Goal: Information Seeking & Learning: Learn about a topic

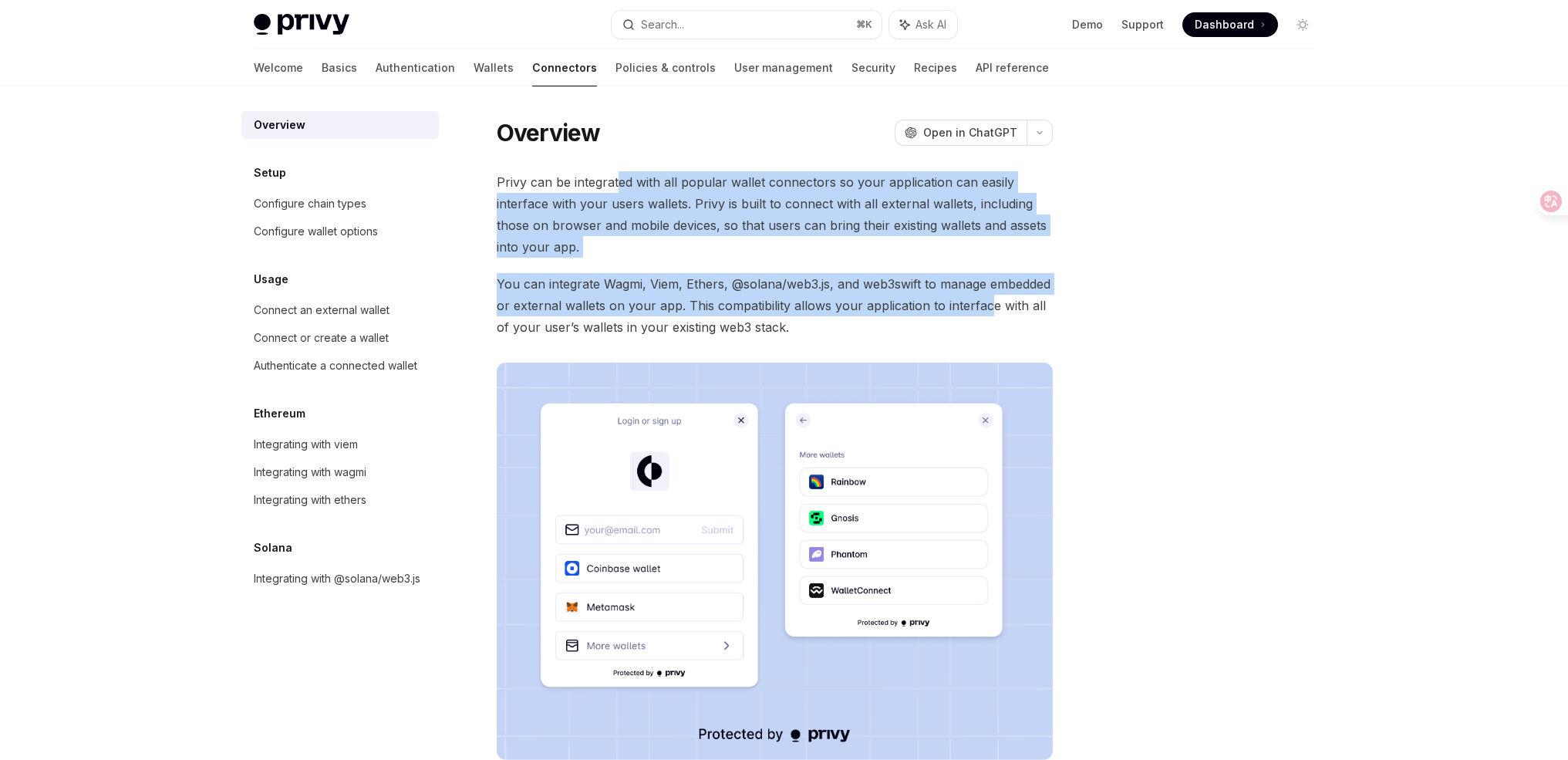
drag, startPoint x: 627, startPoint y: 184, endPoint x: 1008, endPoint y: 316, distance: 403.2
click at [1001, 314] on div "Privy can be integrated with all popular wallet connectors so your application …" at bounding box center [775, 465] width 556 height 589
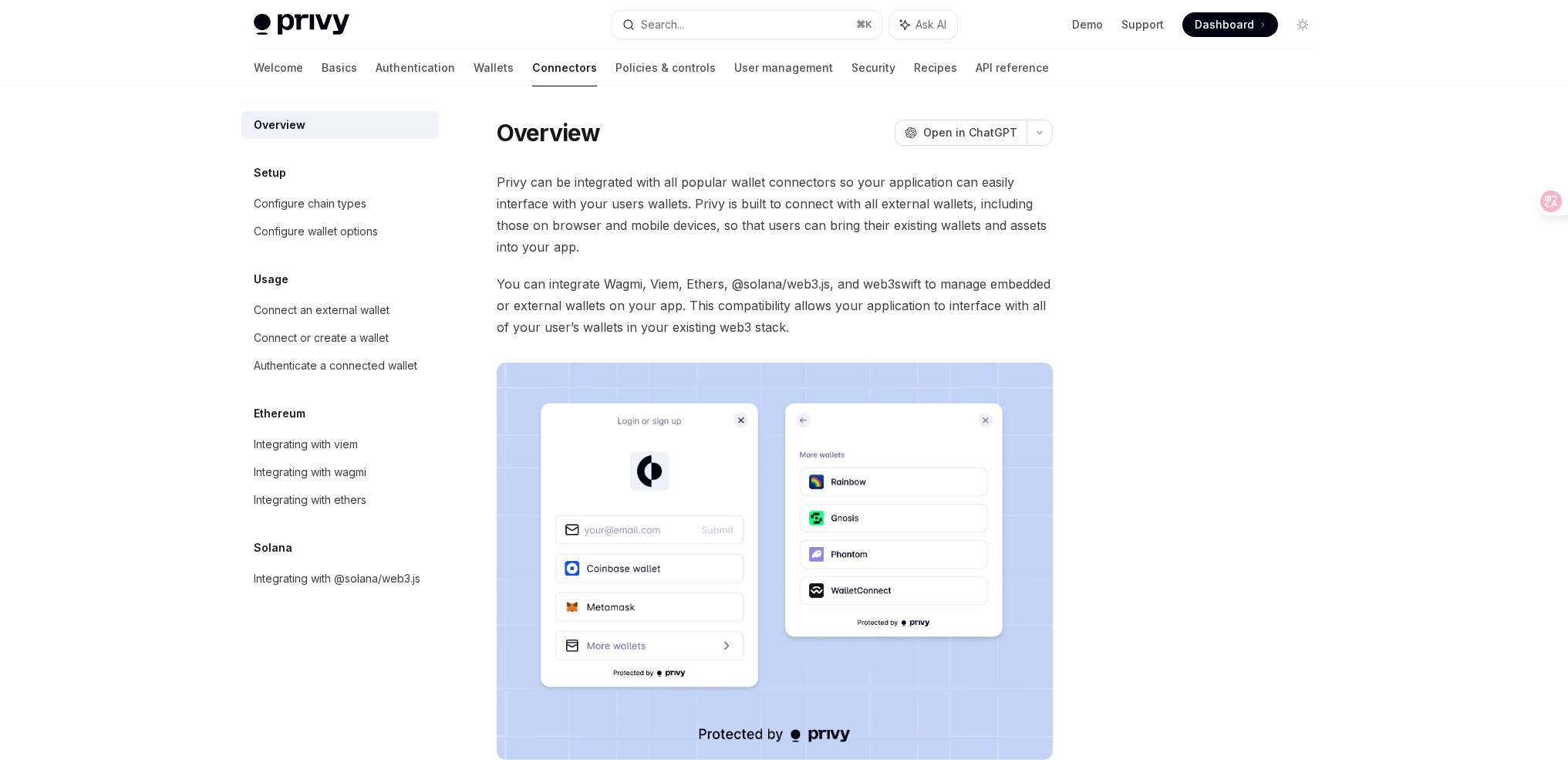
click at [1055, 334] on div "Overview OpenAI Open in ChatGPT OpenAI Open in ChatGPT Privy can be integrated …" at bounding box center [631, 553] width 852 height 872
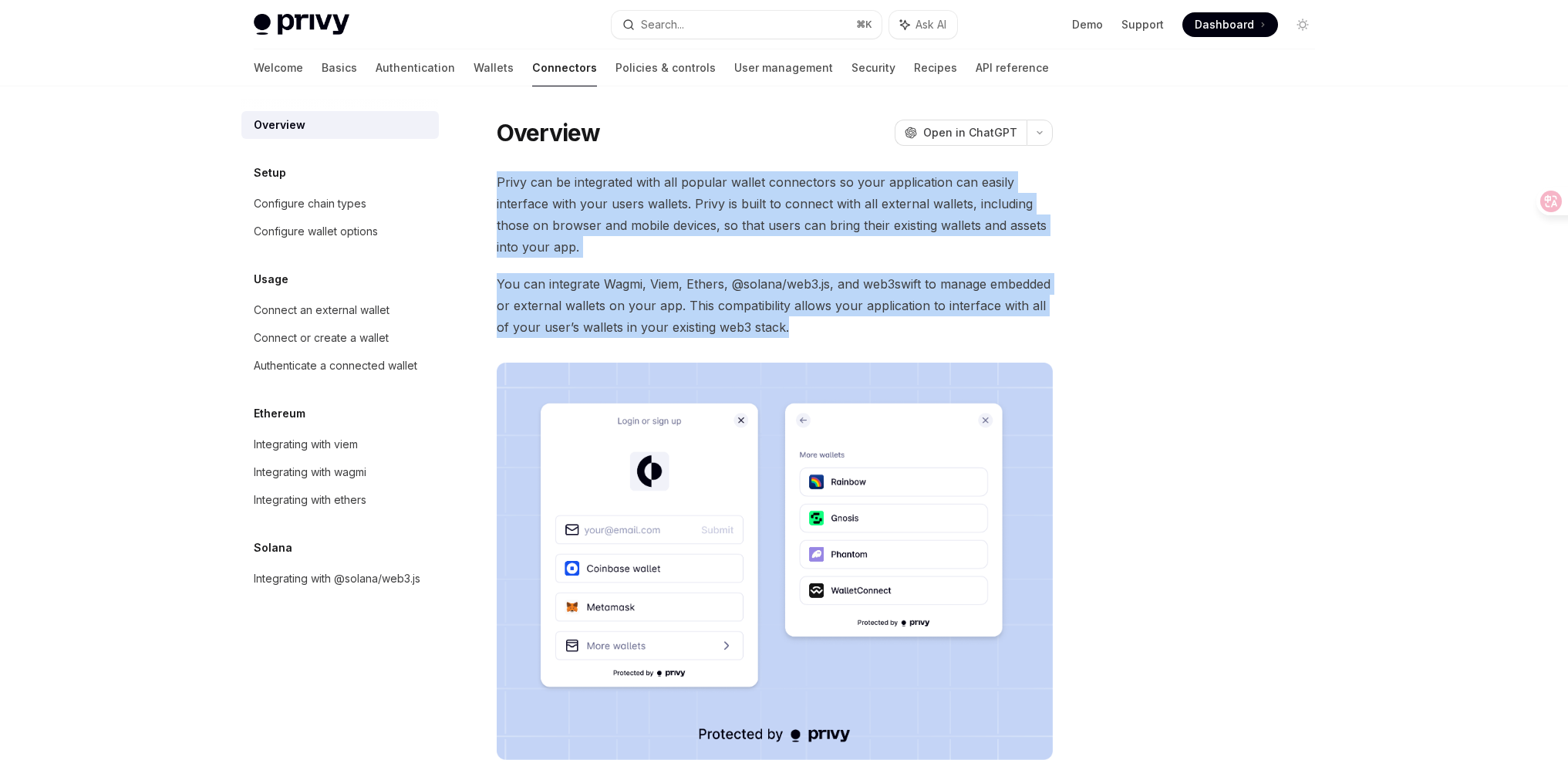
drag, startPoint x: 999, startPoint y: 333, endPoint x: 493, endPoint y: 179, distance: 528.9
click at [493, 179] on div "Overview OpenAI Open in ChatGPT OpenAI Open in ChatGPT Privy can be integrated …" at bounding box center [631, 553] width 852 height 872
click at [494, 179] on div "Overview OpenAI Open in ChatGPT OpenAI Open in ChatGPT Privy can be integrated …" at bounding box center [631, 553] width 852 height 872
drag, startPoint x: 491, startPoint y: 171, endPoint x: 986, endPoint y: 332, distance: 520.5
click at [986, 332] on div "Overview OpenAI Open in ChatGPT OpenAI Open in ChatGPT Privy can be integrated …" at bounding box center [631, 553] width 852 height 872
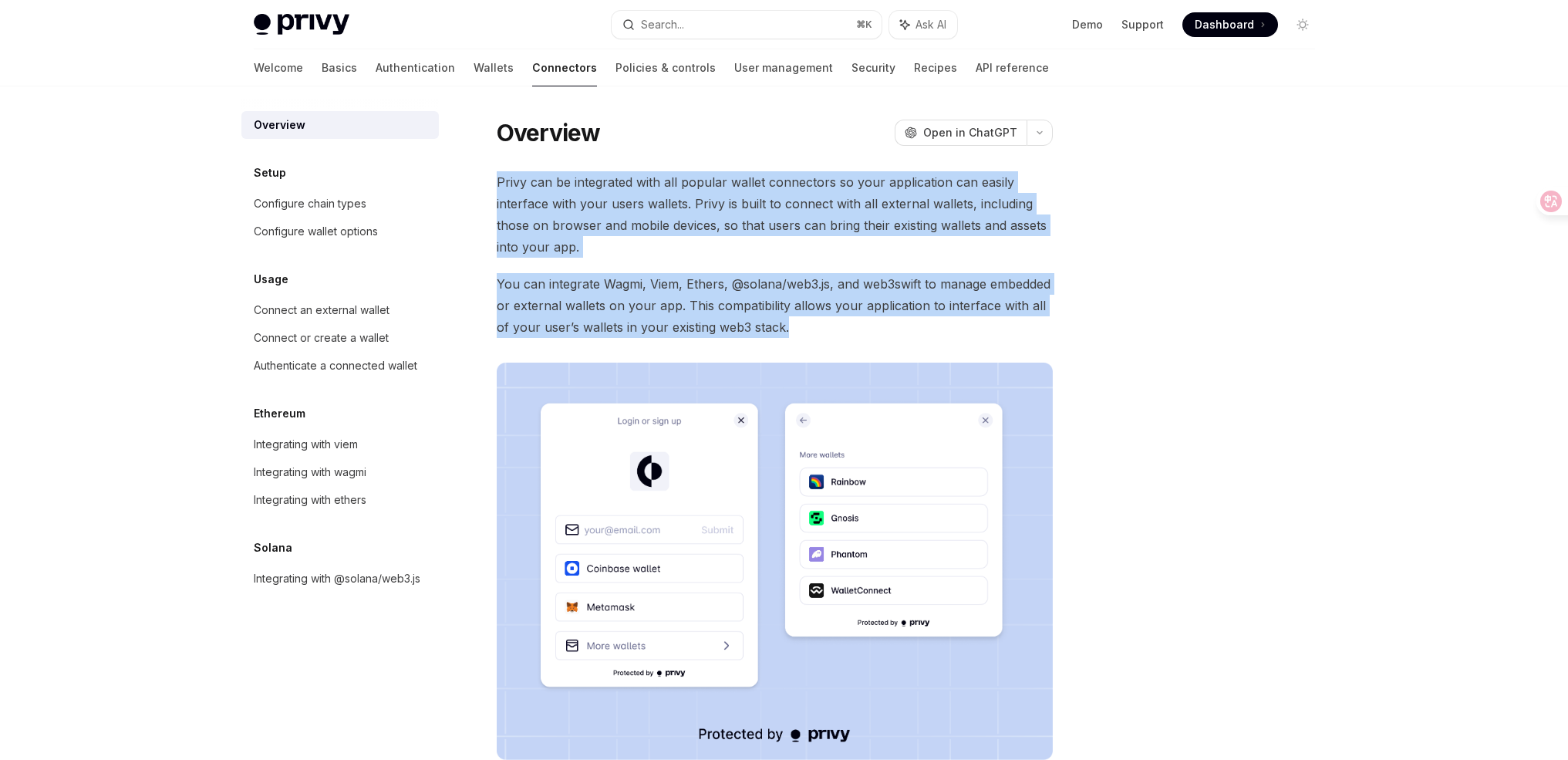
drag, startPoint x: 986, startPoint y: 332, endPoint x: 1046, endPoint y: 331, distance: 60.0
click at [987, 332] on span "You can integrate Wagmi, Viem, Ethers, @solana/web3.js, and web3swift to manage…" at bounding box center [775, 305] width 556 height 65
drag, startPoint x: 1046, startPoint y: 331, endPoint x: 610, endPoint y: 175, distance: 463.1
click at [612, 178] on div "Privy can be integrated with all popular wallet connectors so your application …" at bounding box center [775, 465] width 556 height 589
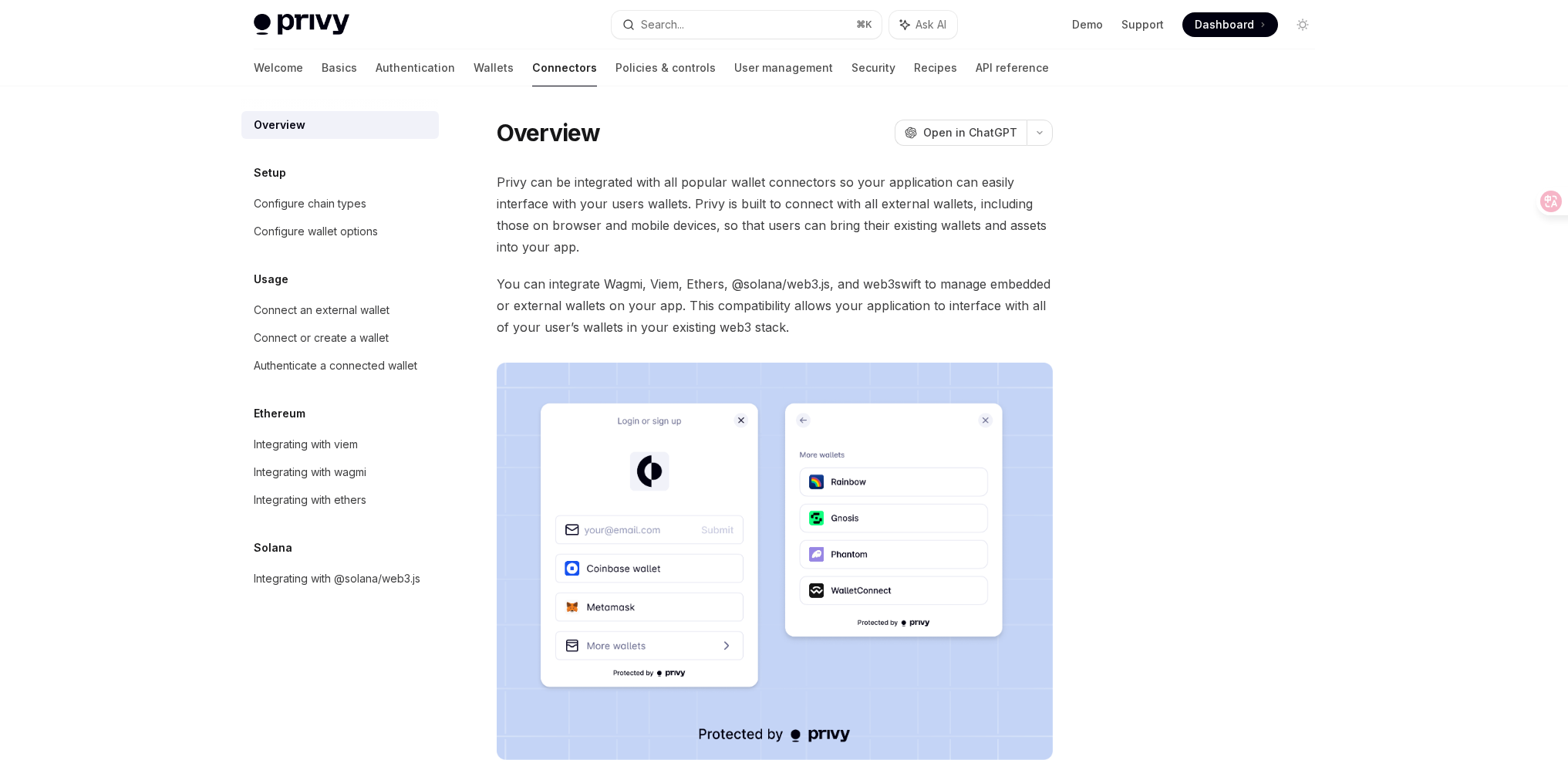
click at [596, 166] on div "Overview OpenAI Open in ChatGPT OpenAI Open in ChatGPT Privy can be integrated …" at bounding box center [631, 553] width 852 height 872
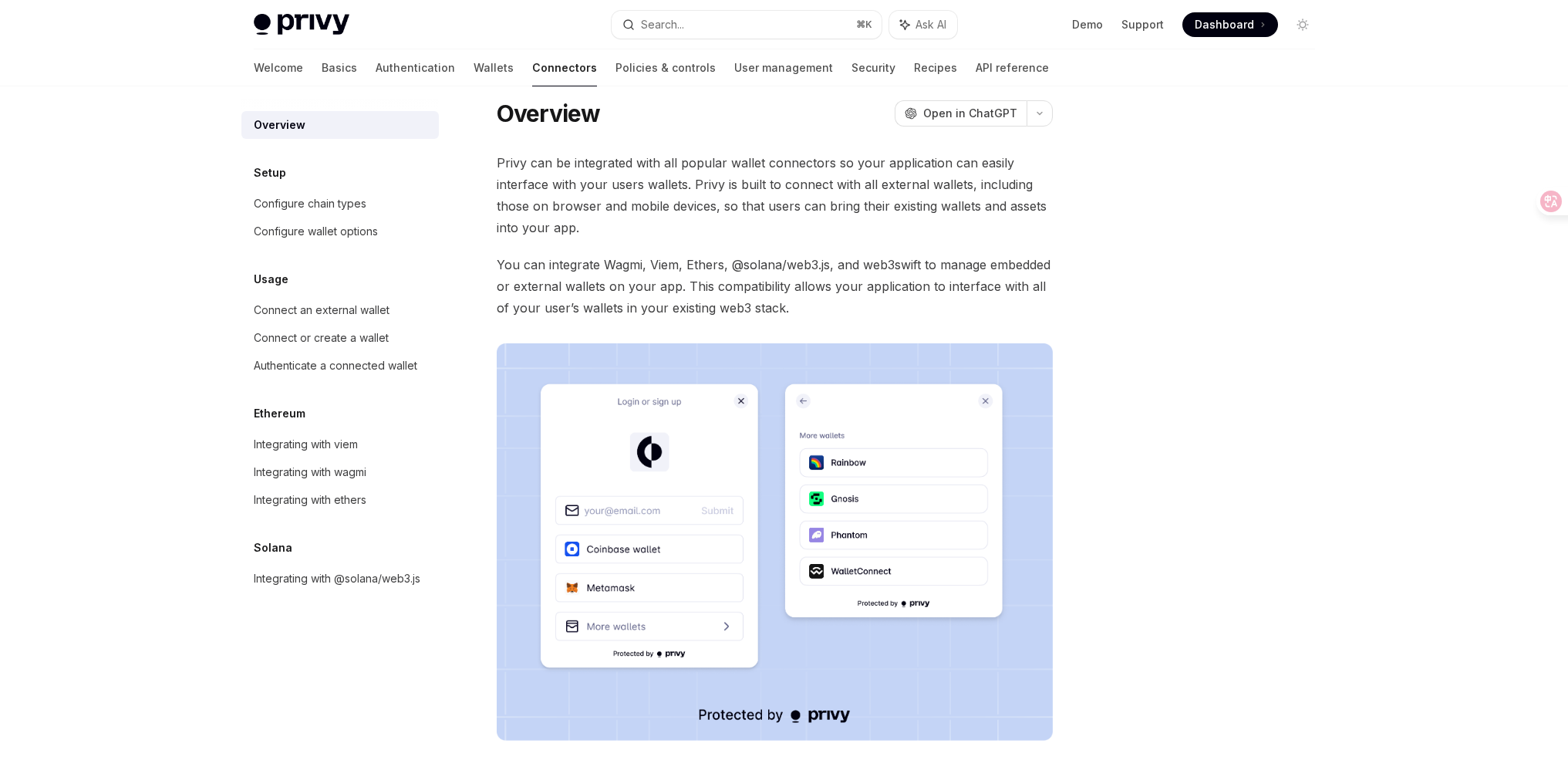
scroll to position [30, 0]
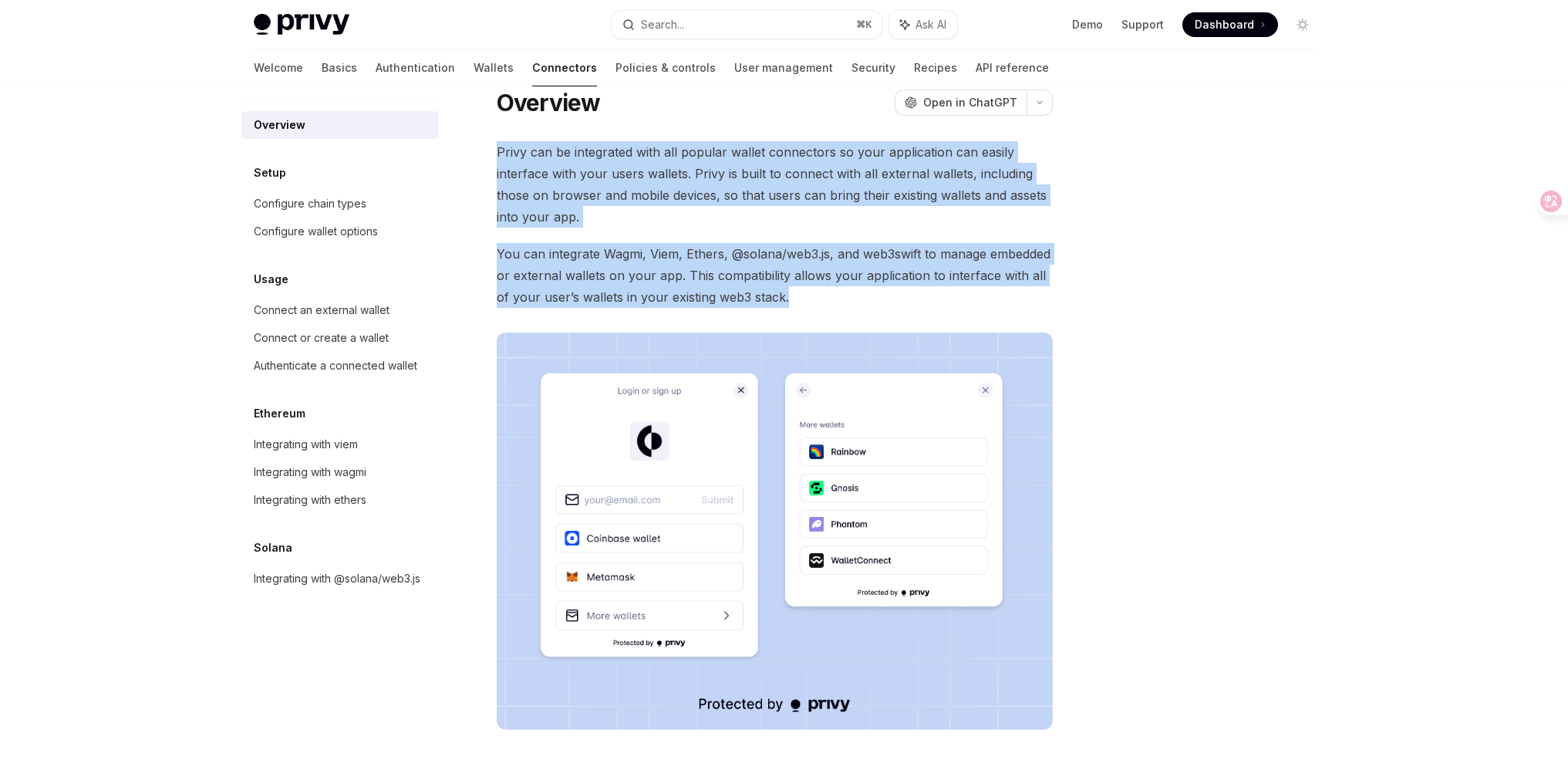
drag, startPoint x: 567, startPoint y: 154, endPoint x: 1084, endPoint y: 313, distance: 540.9
click at [1065, 308] on div "Overview OpenAI Open in ChatGPT OpenAI Open in ChatGPT Privy can be integrated …" at bounding box center [784, 508] width 1086 height 903
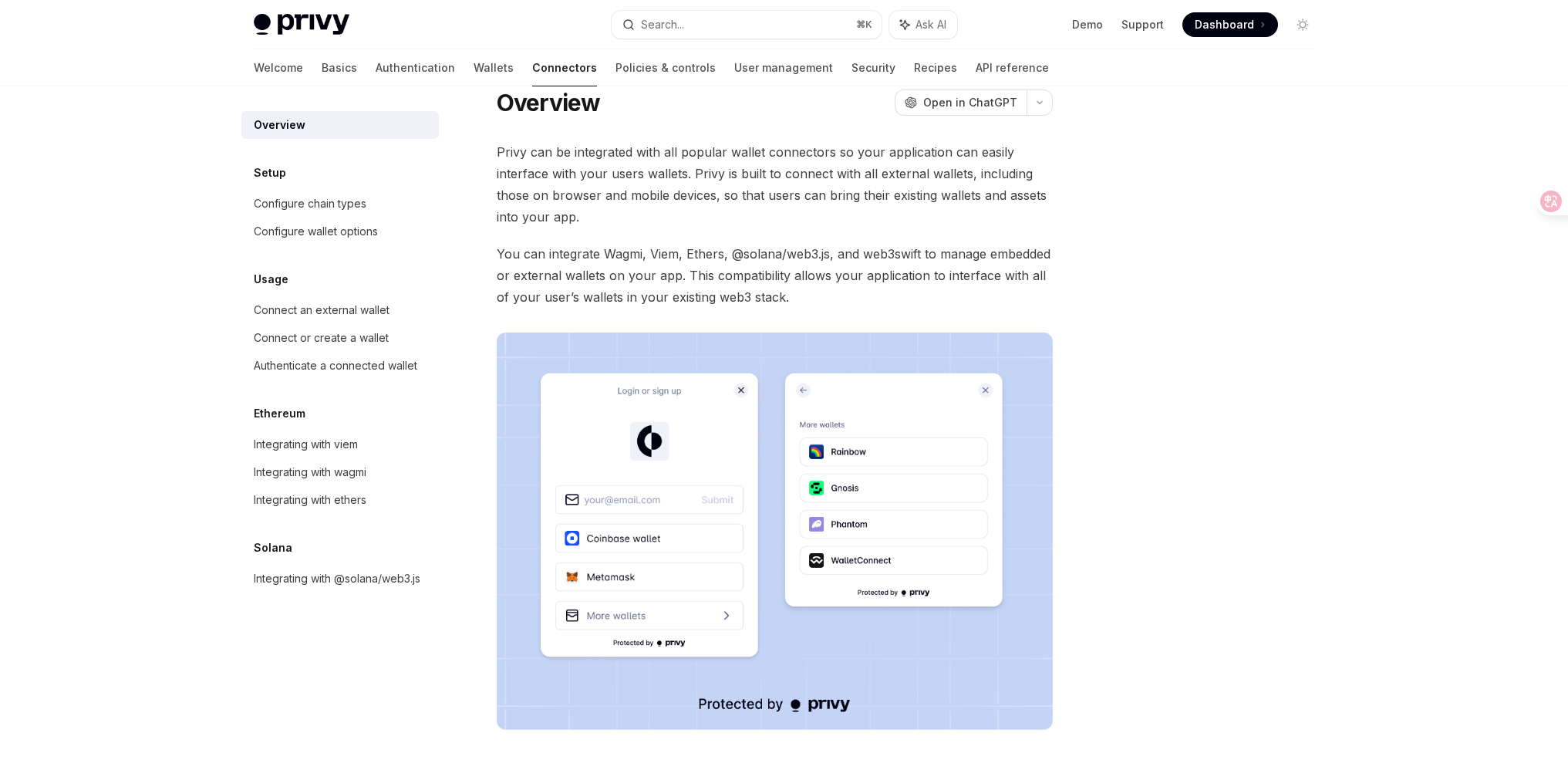
click at [1084, 313] on div "Overview OpenAI Open in ChatGPT OpenAI Open in ChatGPT Privy can be integrated …" at bounding box center [784, 508] width 1086 height 903
type textarea "*"
